Goal: Task Accomplishment & Management: Use online tool/utility

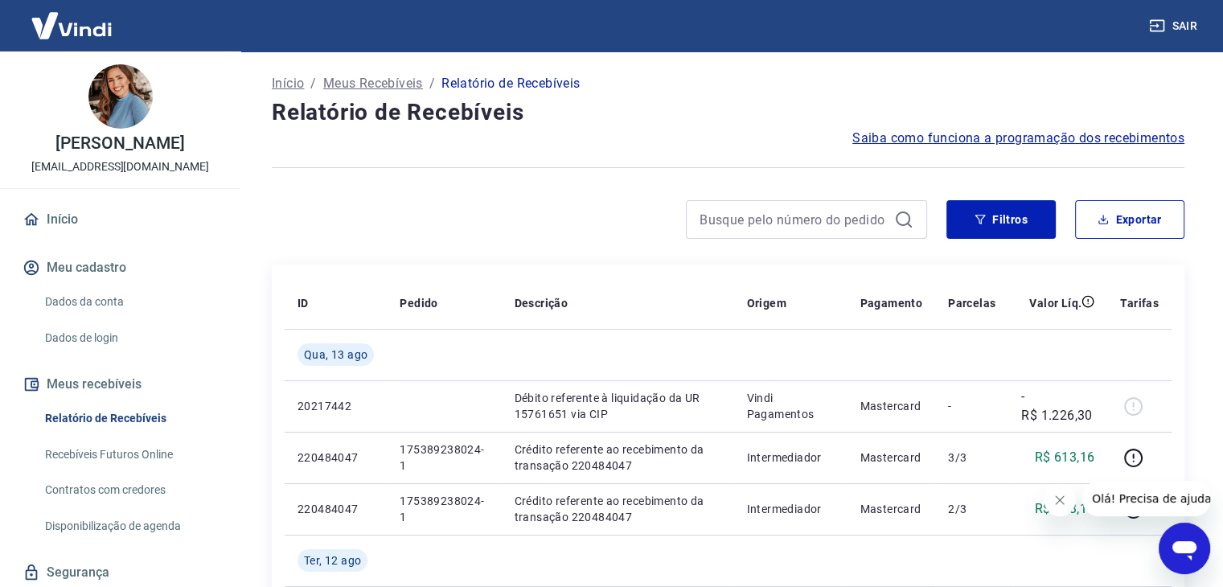
click at [1065, 501] on icon "Fechar mensagem da empresa" at bounding box center [1059, 500] width 13 height 13
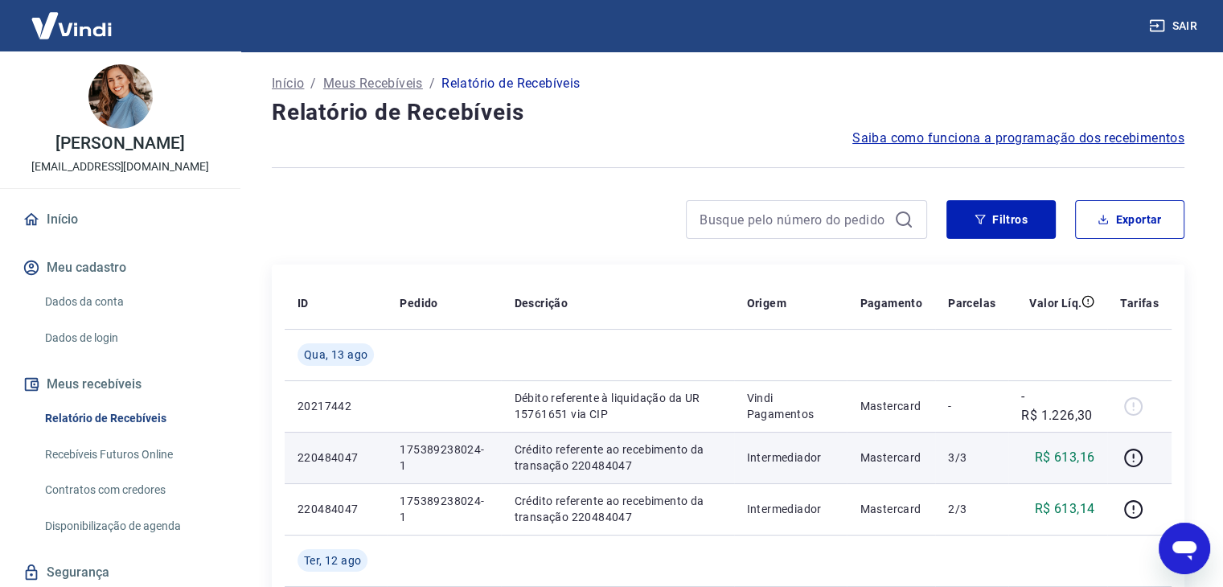
scroll to position [80, 0]
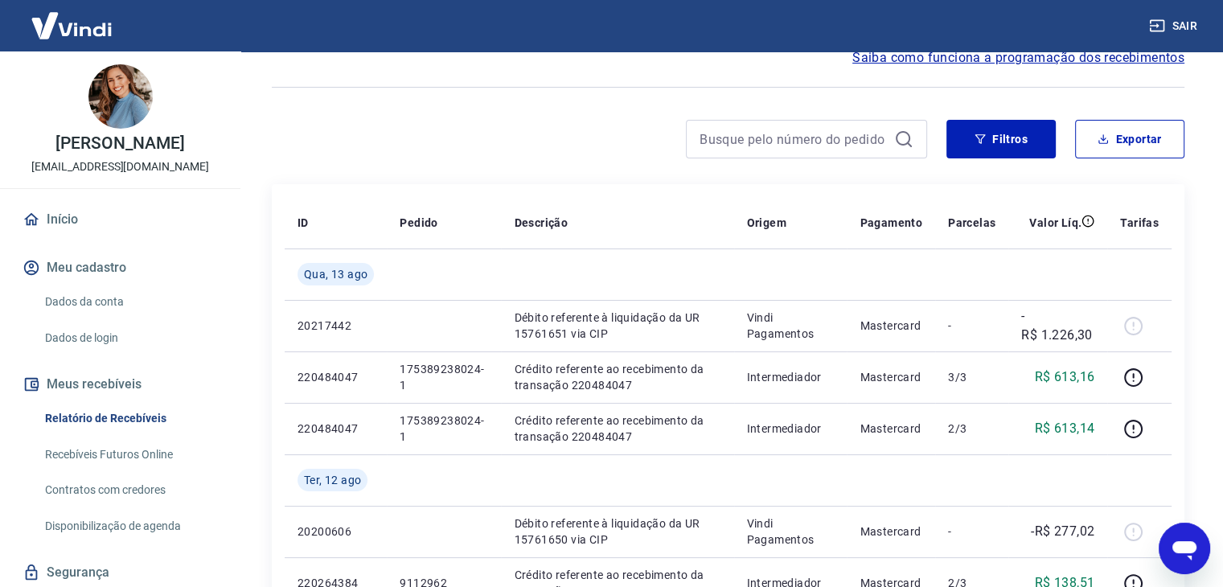
click at [125, 470] on link "Recebíveis Futuros Online" at bounding box center [130, 454] width 183 height 33
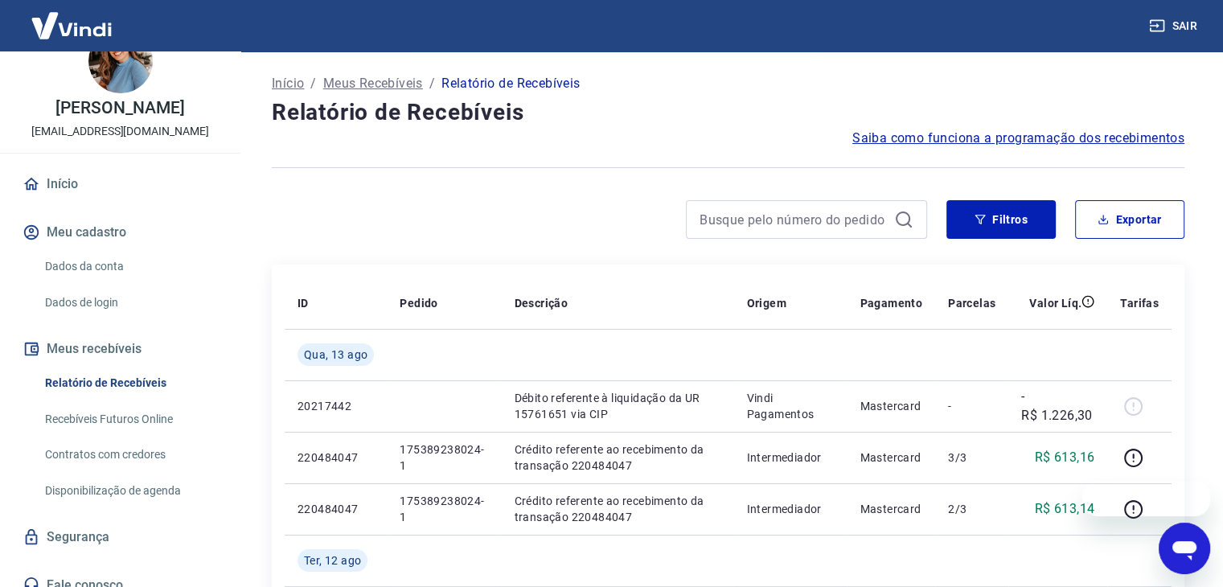
scroll to position [68, 0]
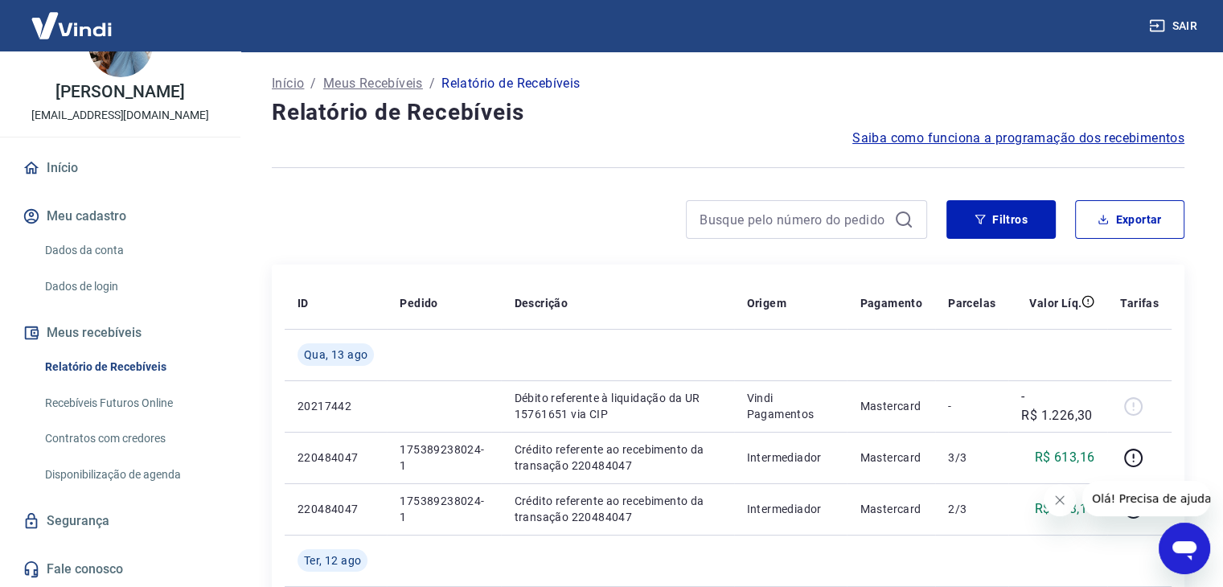
click at [134, 396] on link "Recebíveis Futuros Online" at bounding box center [130, 403] width 183 height 33
